Goal: Information Seeking & Learning: Check status

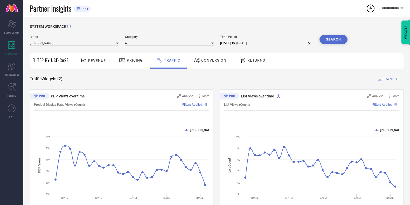
scroll to position [22, 0]
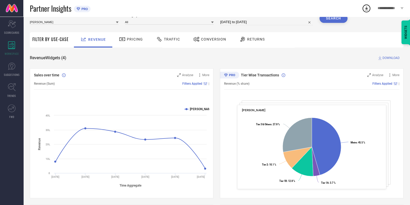
scroll to position [19, 0]
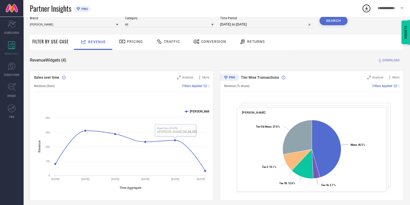
click at [135, 42] on span "Pricing" at bounding box center [135, 41] width 16 height 4
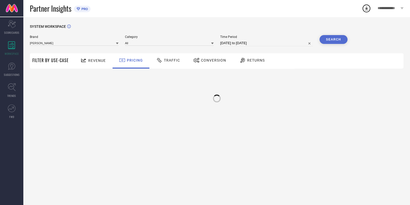
scroll to position [0, 0]
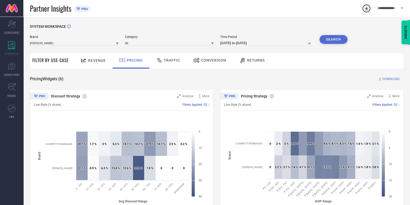
click at [100, 64] on div "Revenue" at bounding box center [93, 60] width 28 height 9
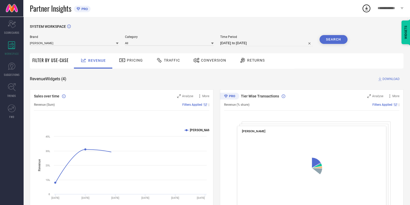
click at [124, 59] on icon at bounding box center [122, 60] width 6 height 6
